Goal: Check status: Check status

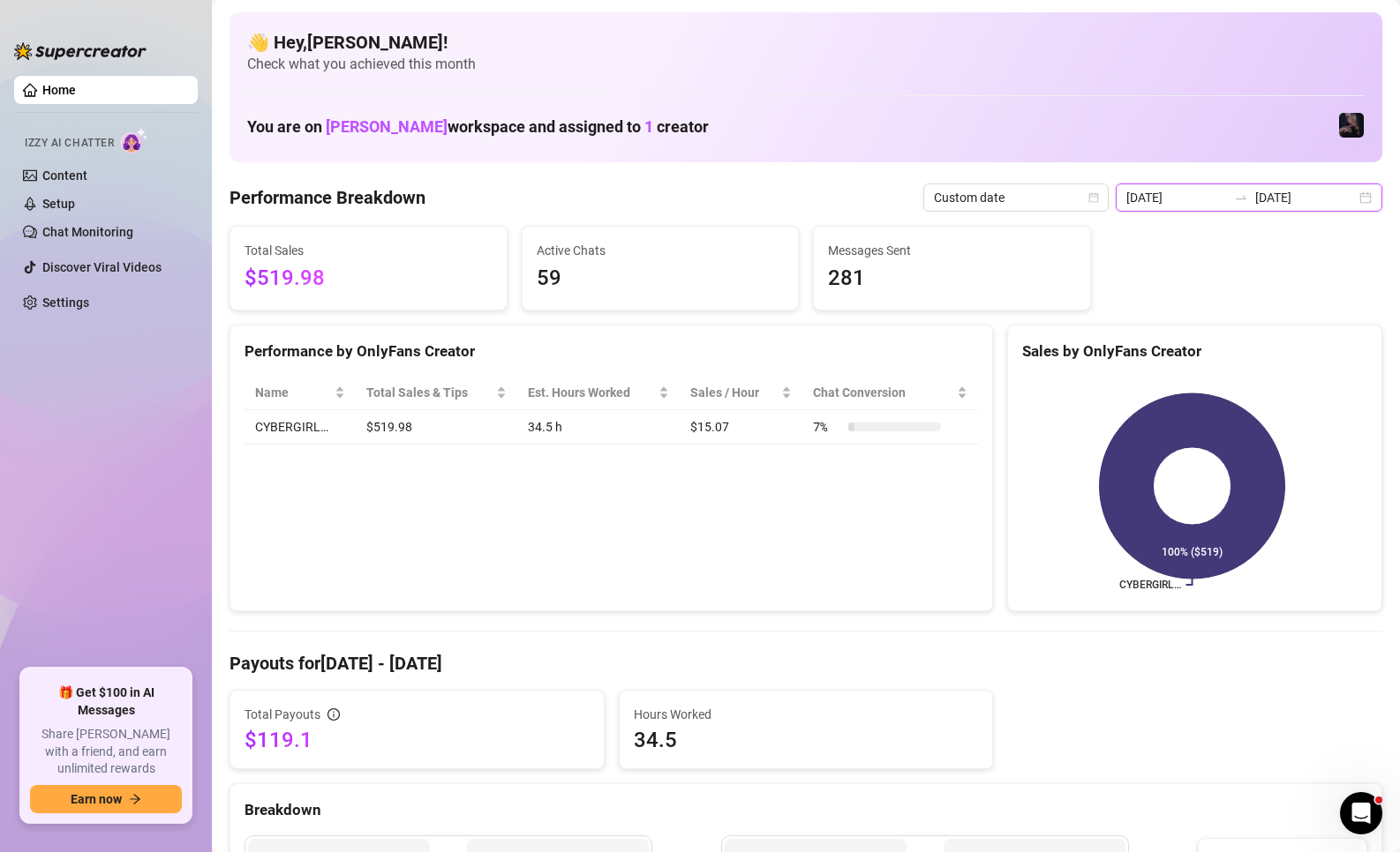
click at [1255, 197] on input "[DATE]" at bounding box center [1305, 198] width 100 height 19
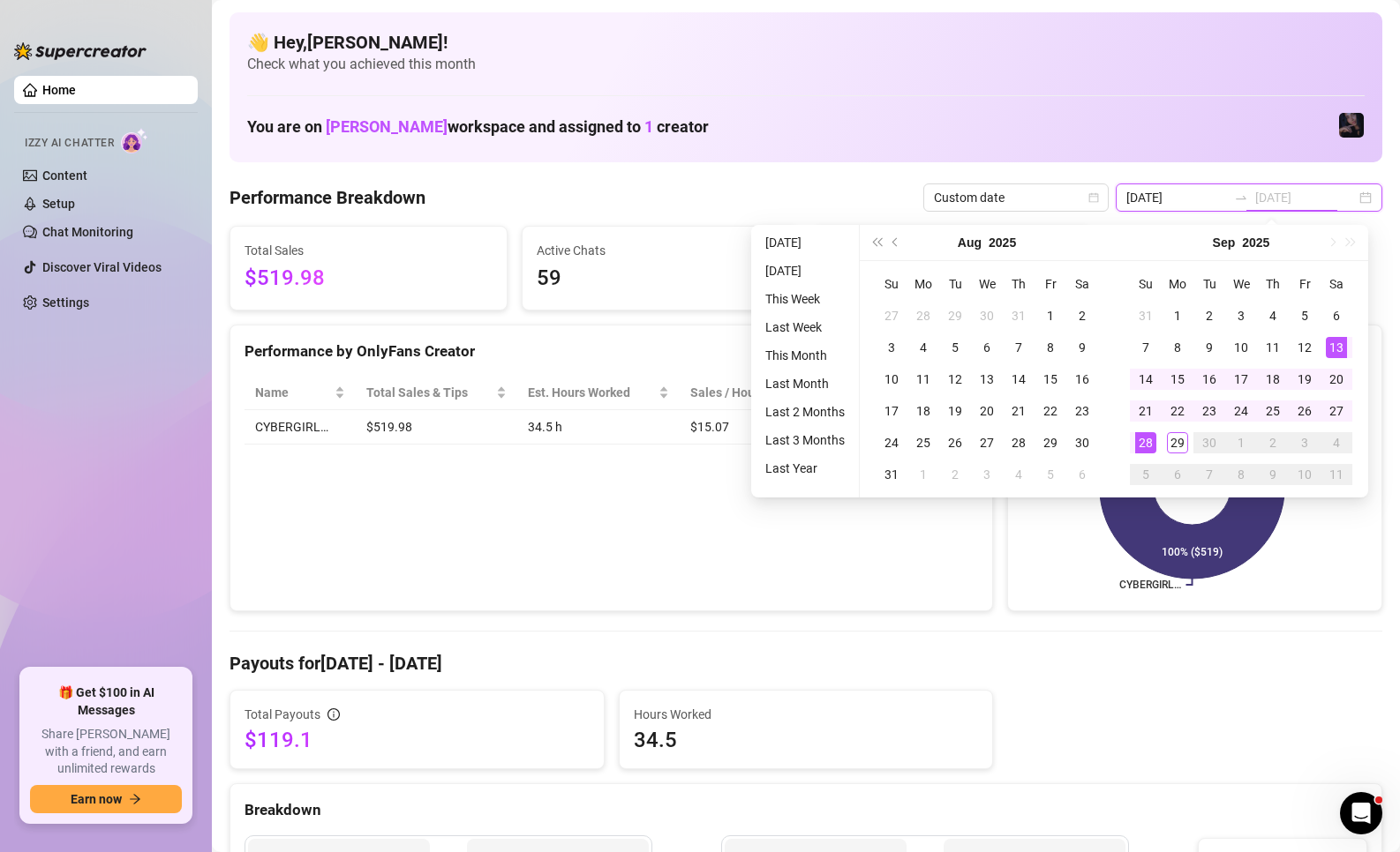
type input "[DATE]"
click at [1150, 444] on div "28" at bounding box center [1146, 443] width 21 height 21
type input "[DATE]"
click at [1182, 444] on div "29" at bounding box center [1178, 443] width 21 height 21
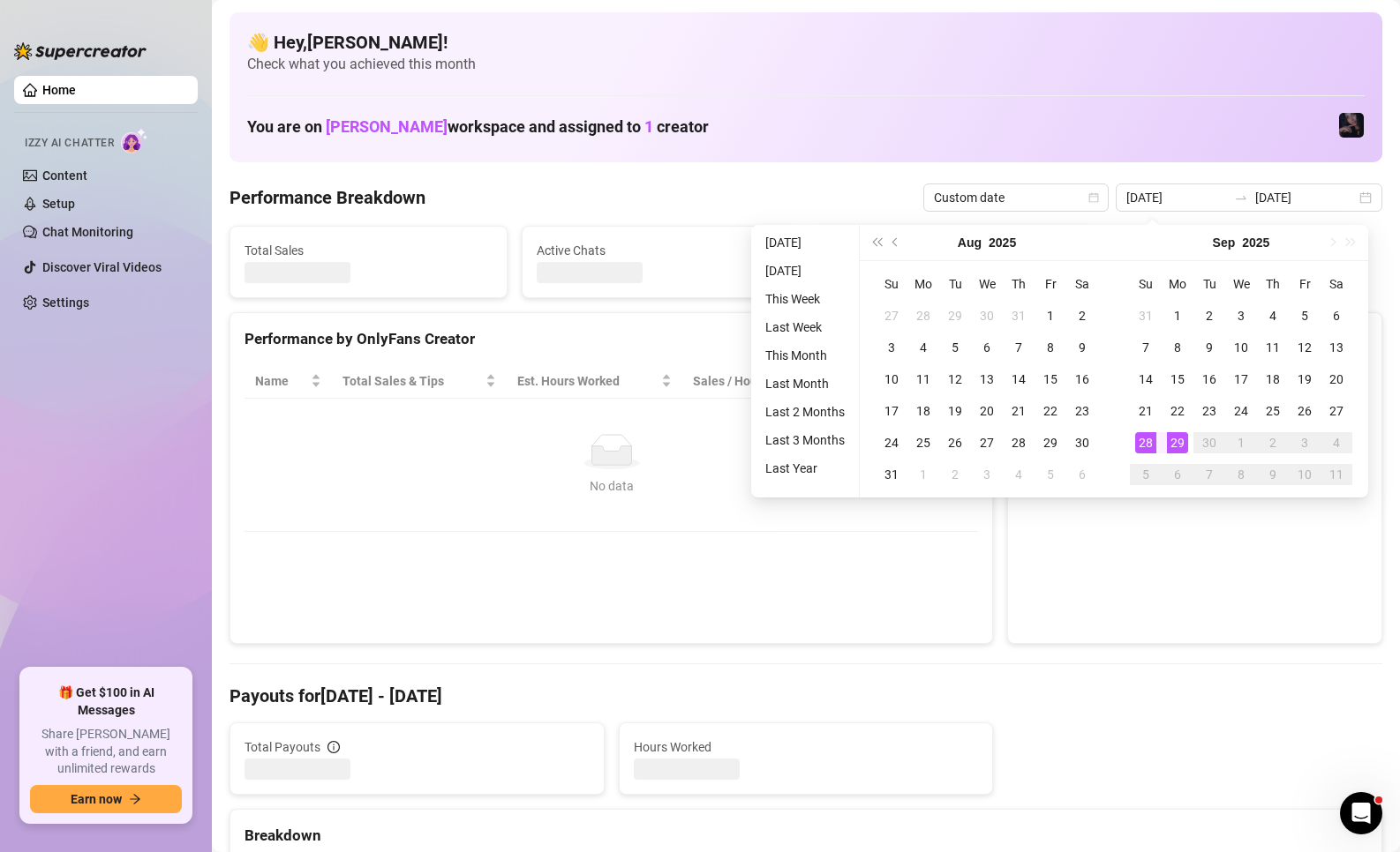
type input "[DATE]"
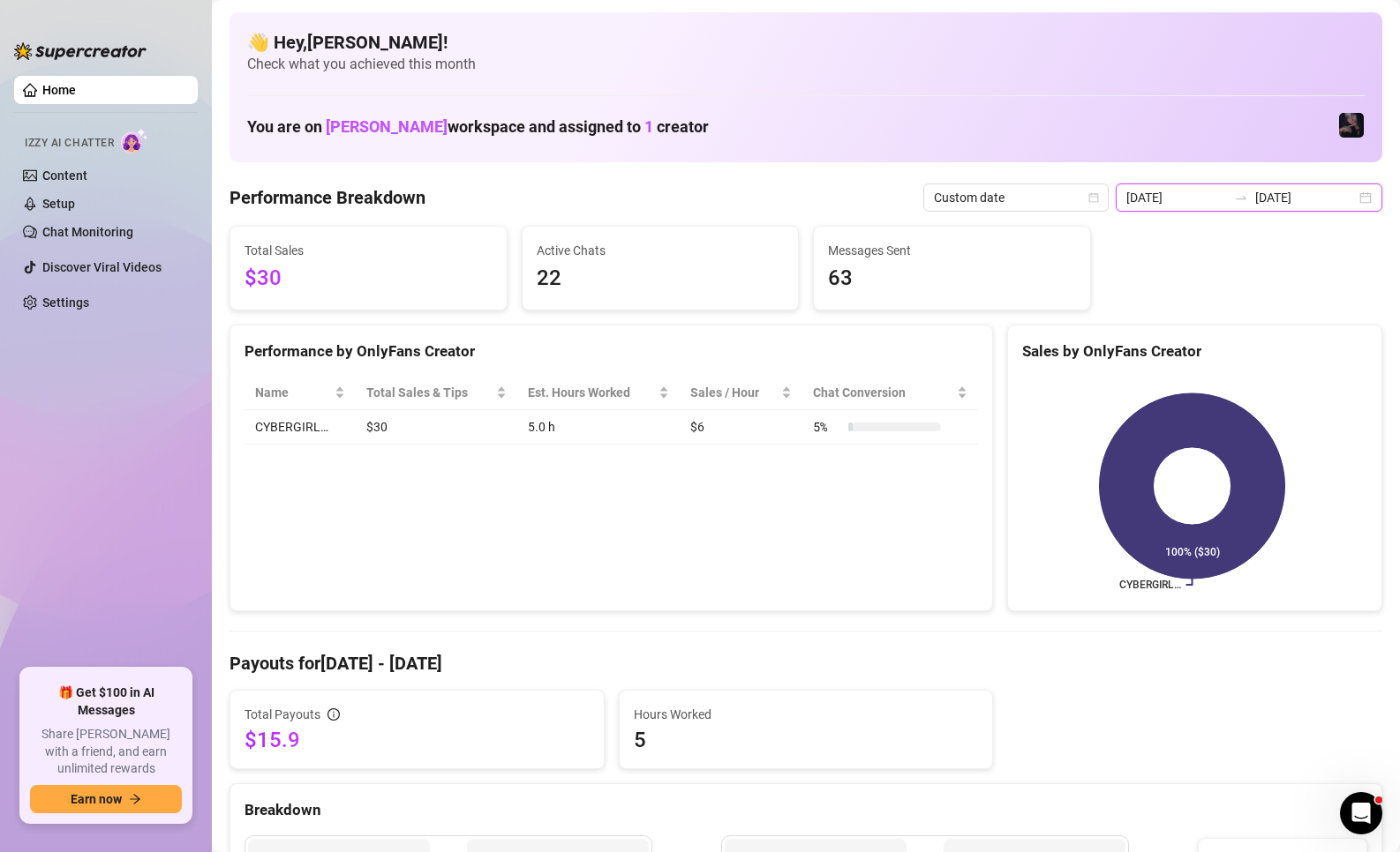
click at [1198, 198] on input "[DATE]" at bounding box center [1176, 198] width 100 height 19
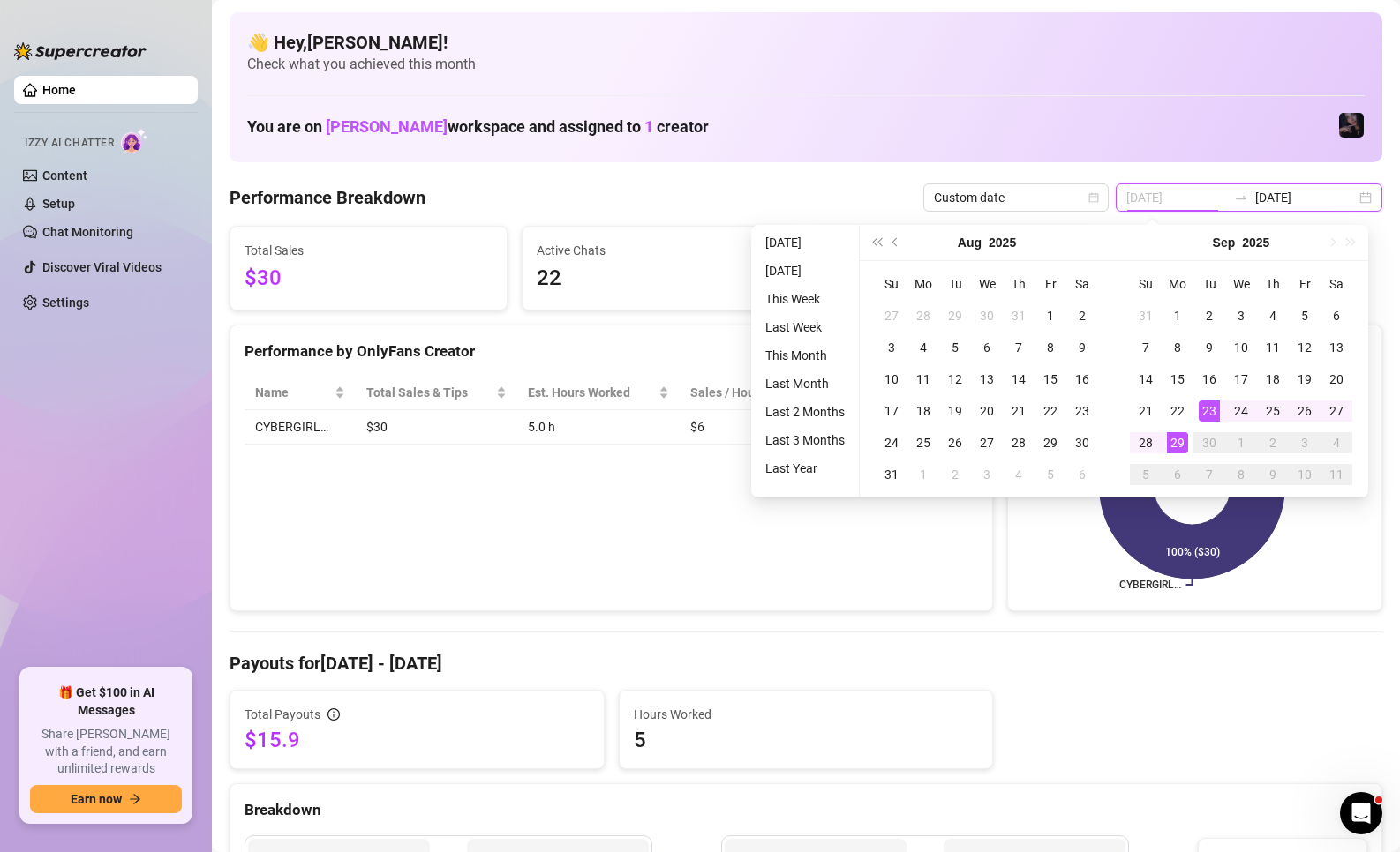
type input "[DATE]"
click at [1178, 449] on div "29" at bounding box center [1178, 443] width 21 height 21
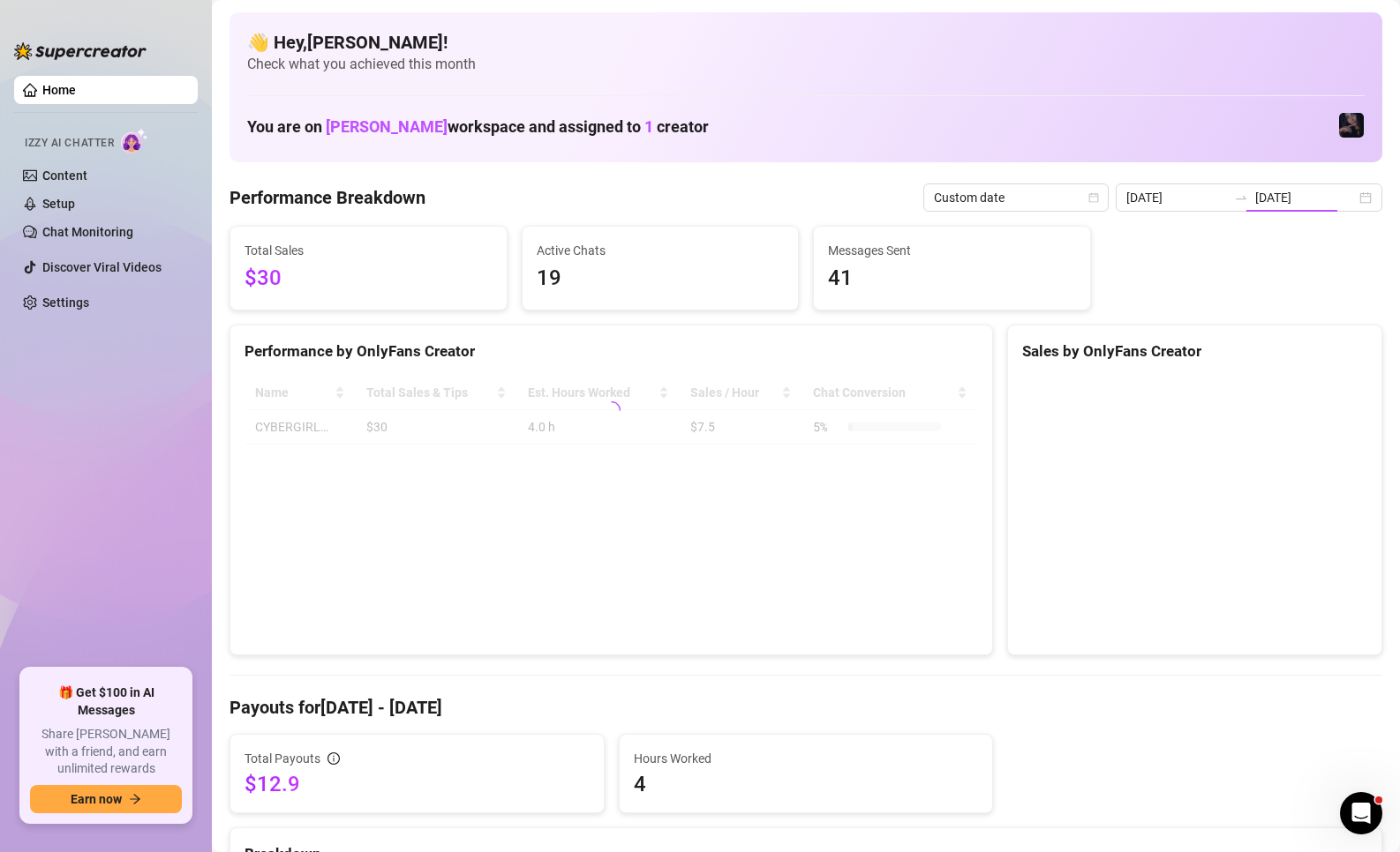
type input "[DATE]"
